Goal: Transaction & Acquisition: Purchase product/service

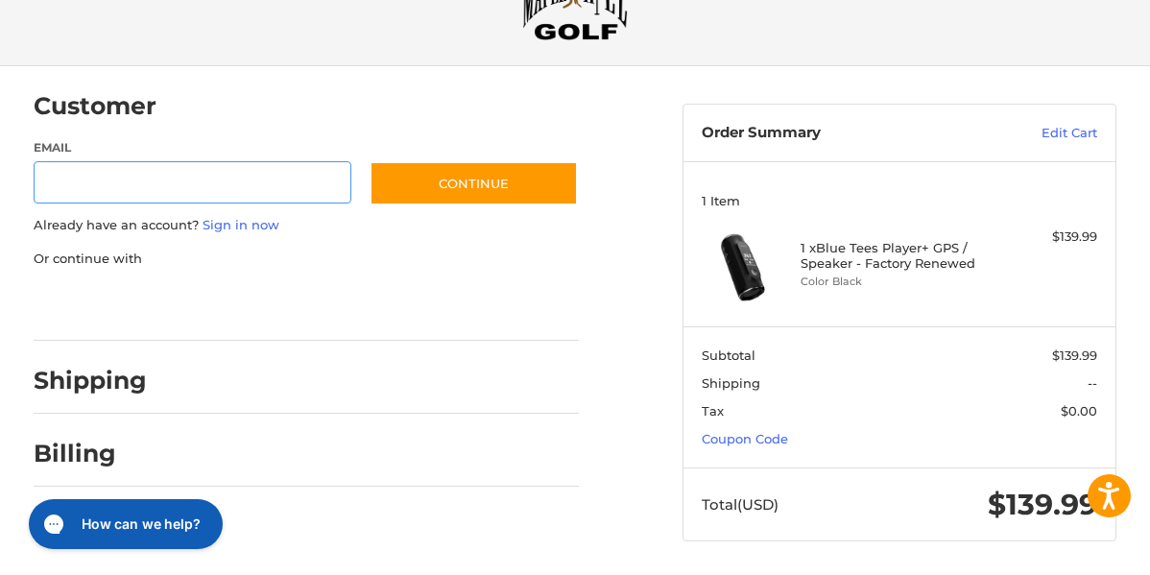
scroll to position [89, 0]
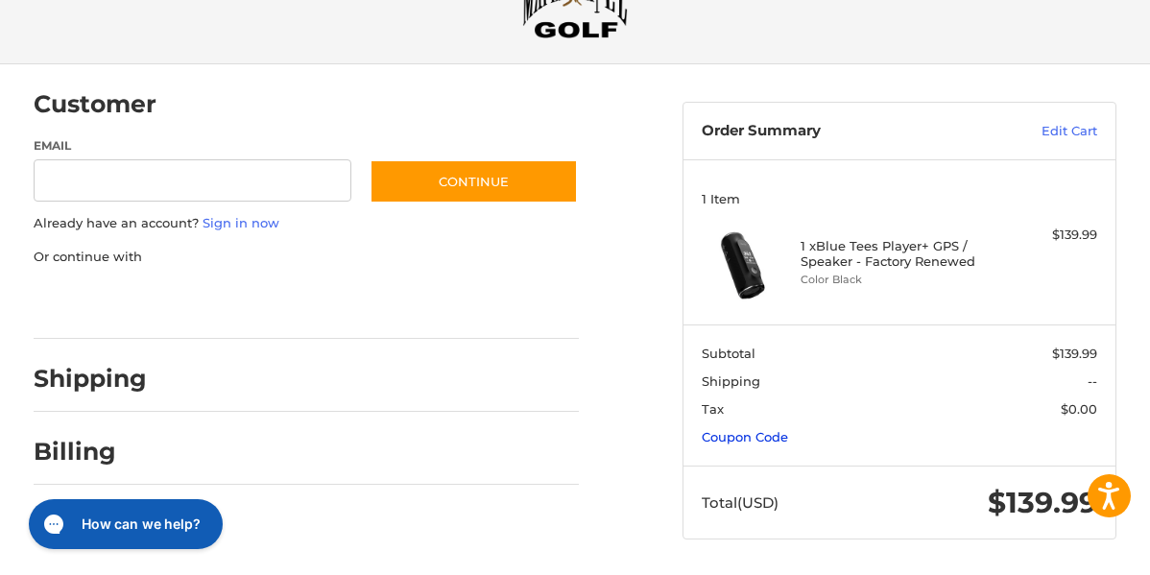
click at [772, 442] on link "Coupon Code" at bounding box center [745, 436] width 86 height 15
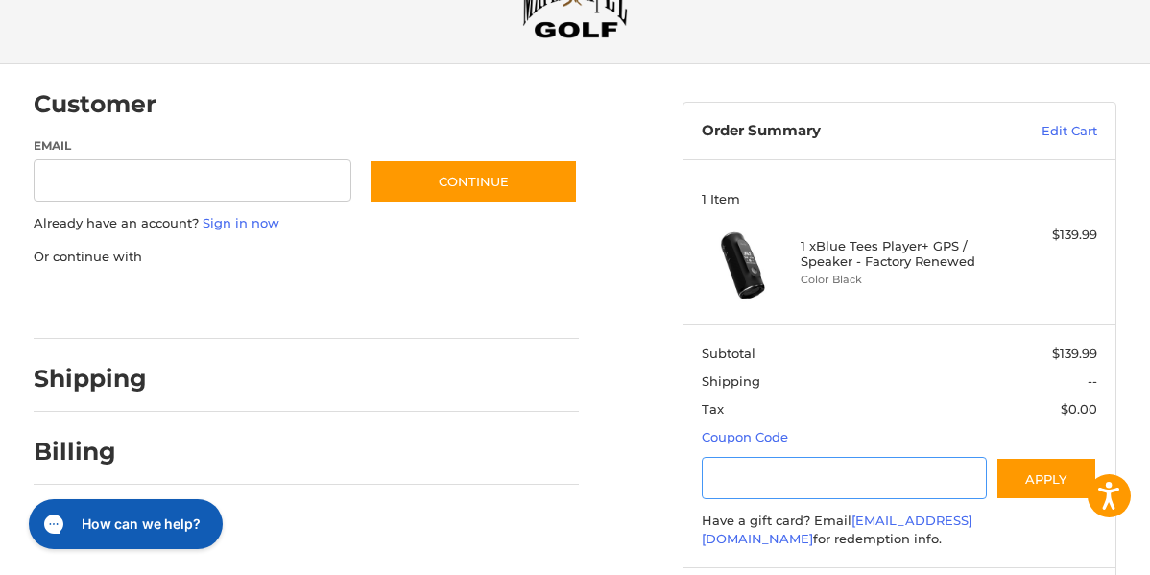
click at [771, 457] on input "Gift Certificate or Coupon Code" at bounding box center [844, 478] width 285 height 43
type input "*"
type input "*********"
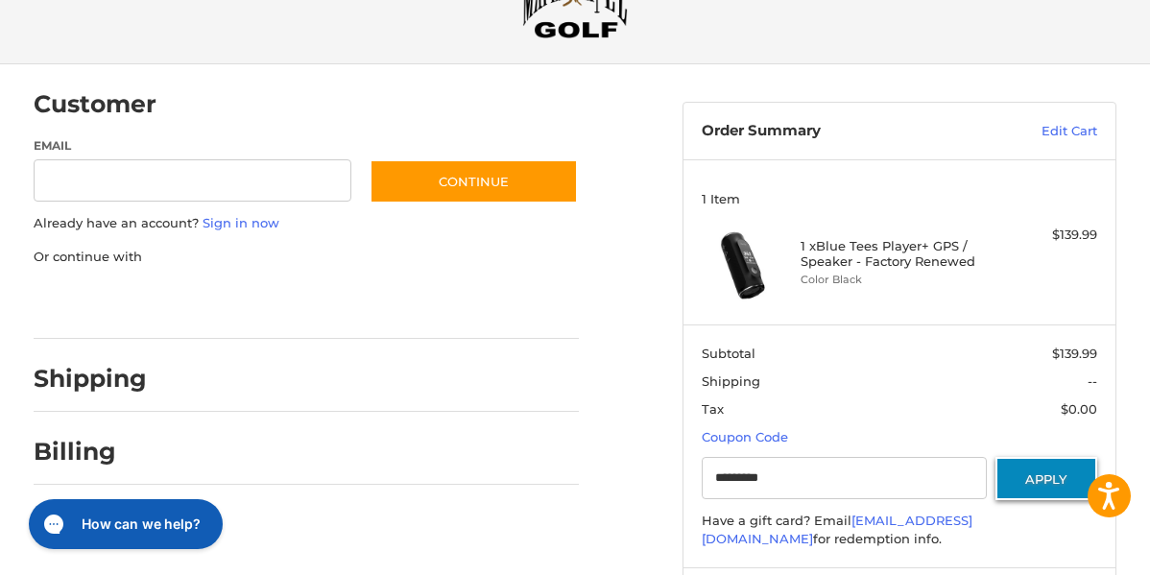
click at [1023, 481] on button "Apply" at bounding box center [1046, 478] width 102 height 43
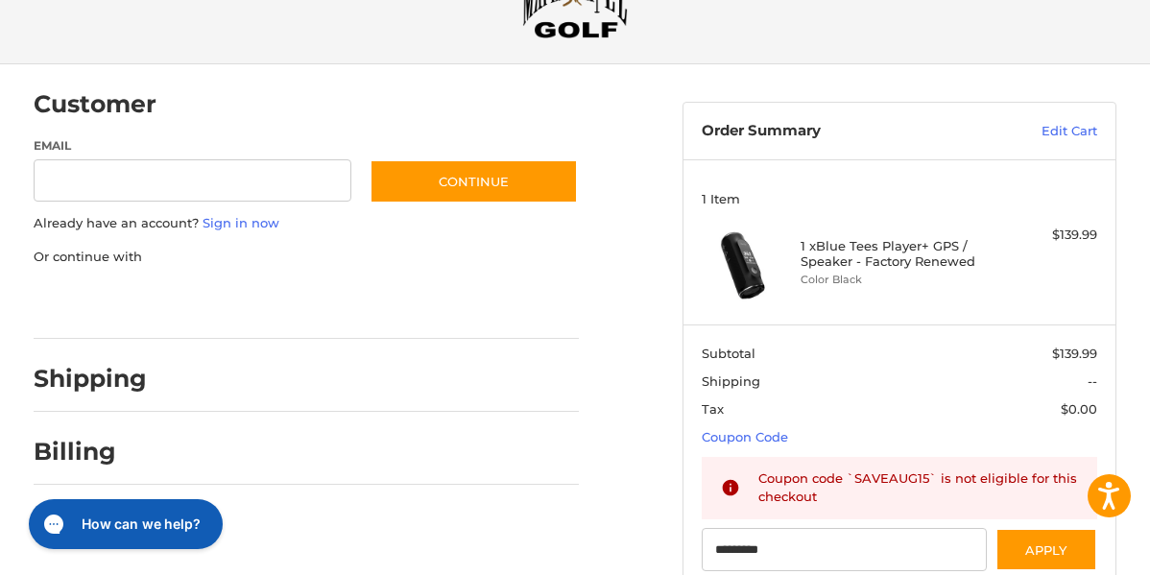
click at [607, 469] on ol "Customer Guest Customer Email Subscribe to our newsletter. Continue Already hav…" at bounding box center [344, 310] width 620 height 492
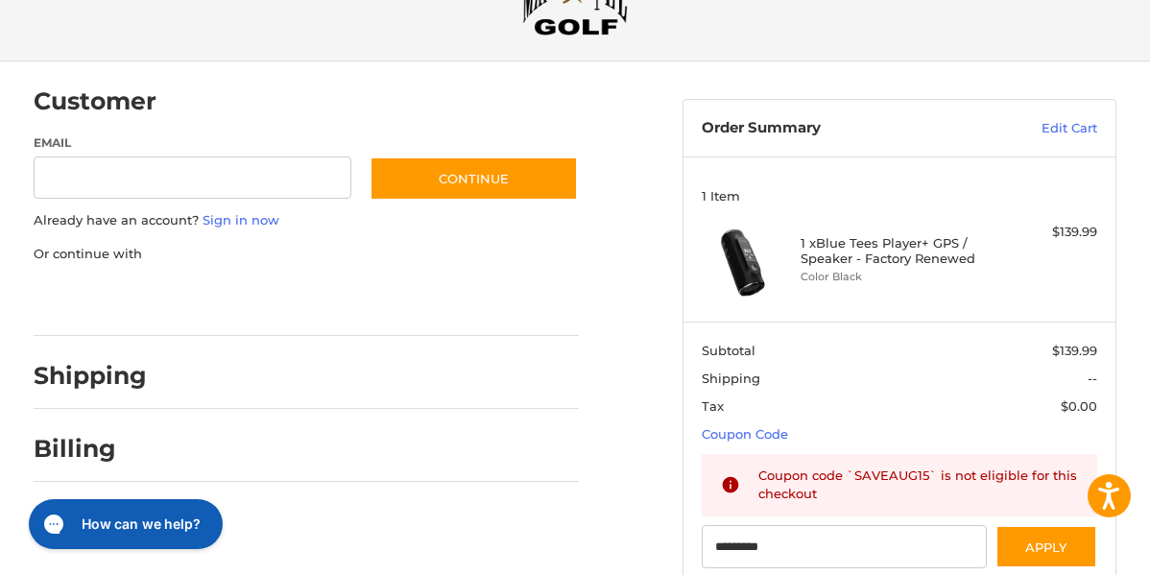
scroll to position [0, 0]
